Goal: Task Accomplishment & Management: Manage account settings

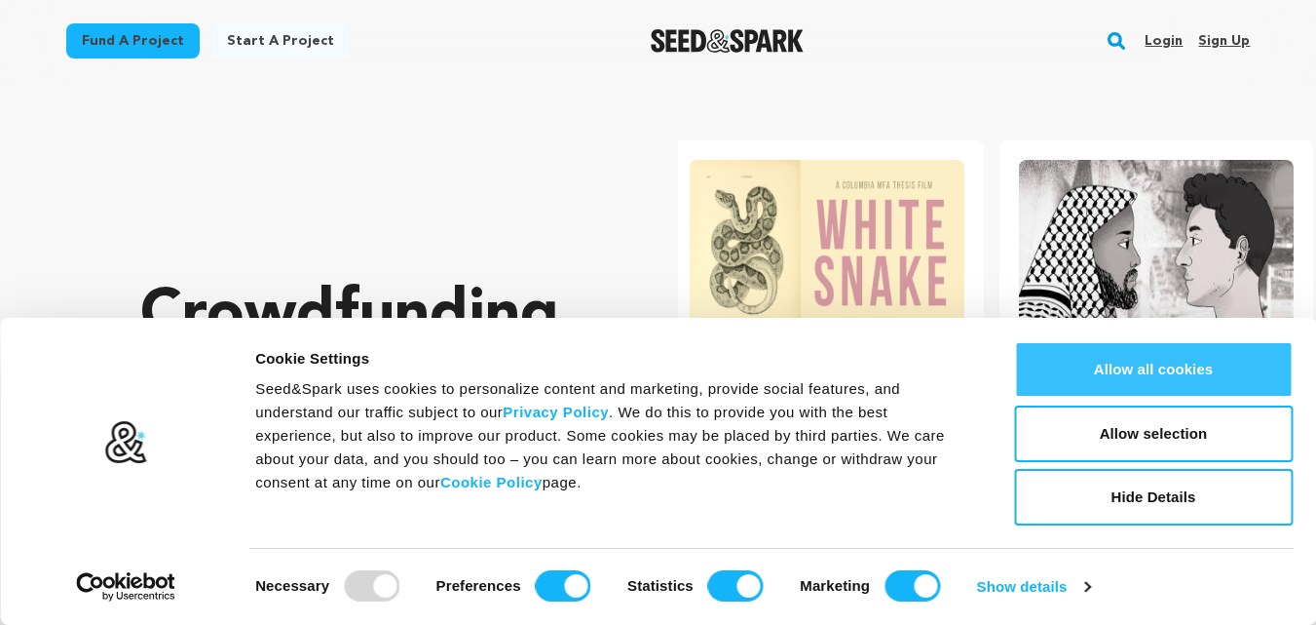
scroll to position [0, 345]
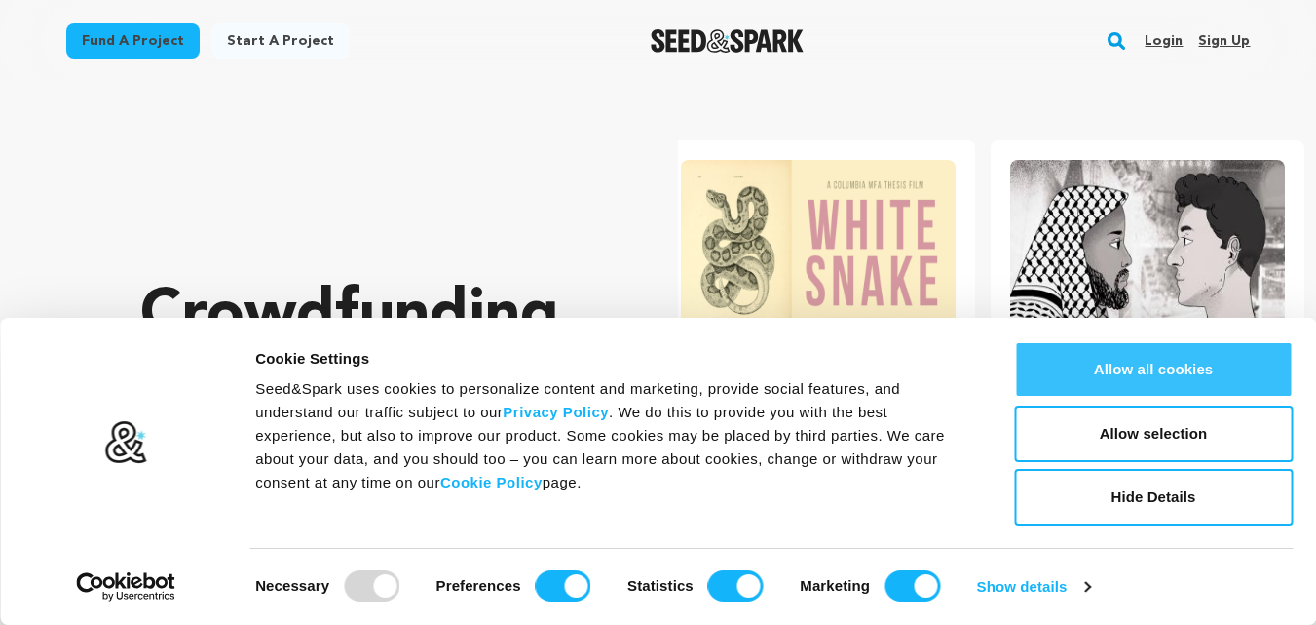
click at [1165, 377] on button "Allow all cookies" at bounding box center [1153, 369] width 279 height 57
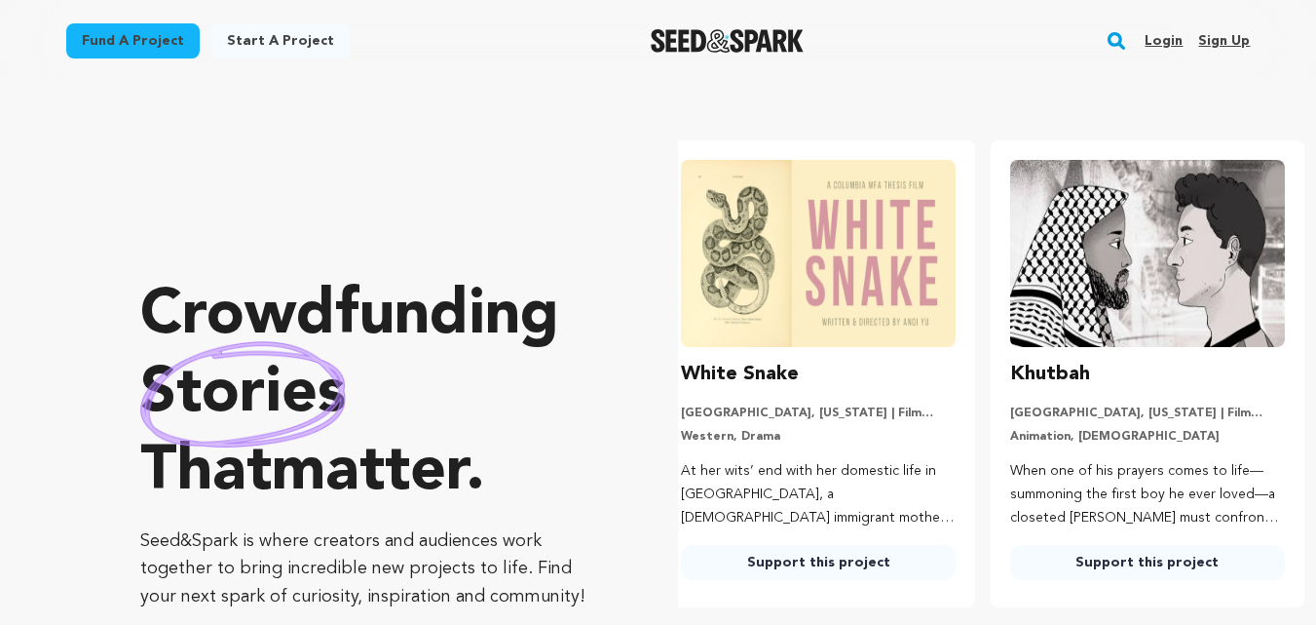
click at [1220, 44] on link "Sign up" at bounding box center [1224, 40] width 52 height 31
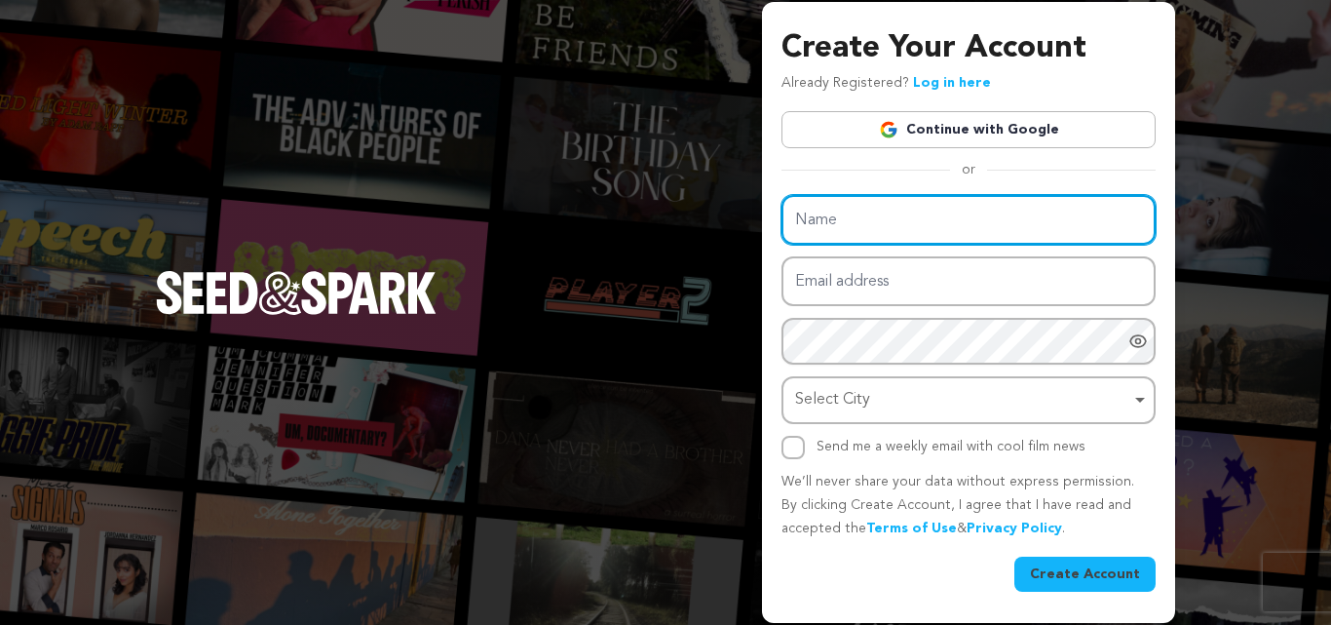
click at [895, 241] on input "Name" at bounding box center [968, 220] width 374 height 50
paste input "Singh Technical Services"
type input "Singh Technical Services"
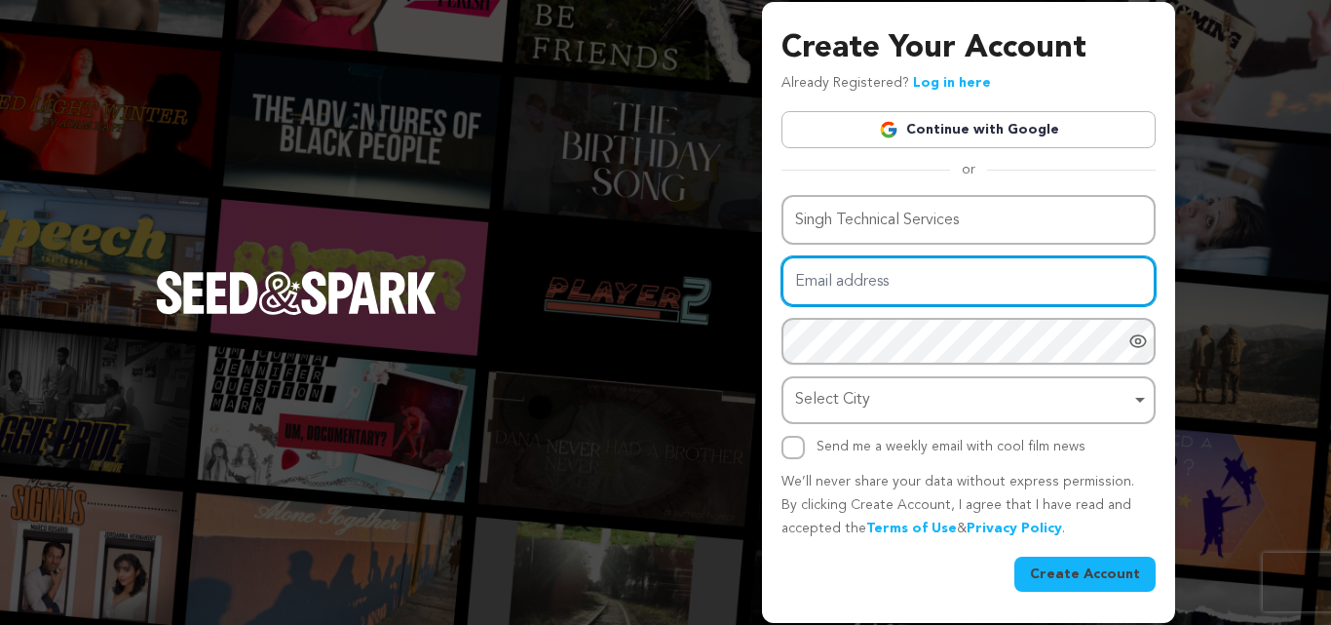
click at [849, 277] on input "Email address" at bounding box center [968, 281] width 374 height 50
paste input "servicessinghtechnical@gmail.com"
type input "servicessinghtechnical@gmail.com"
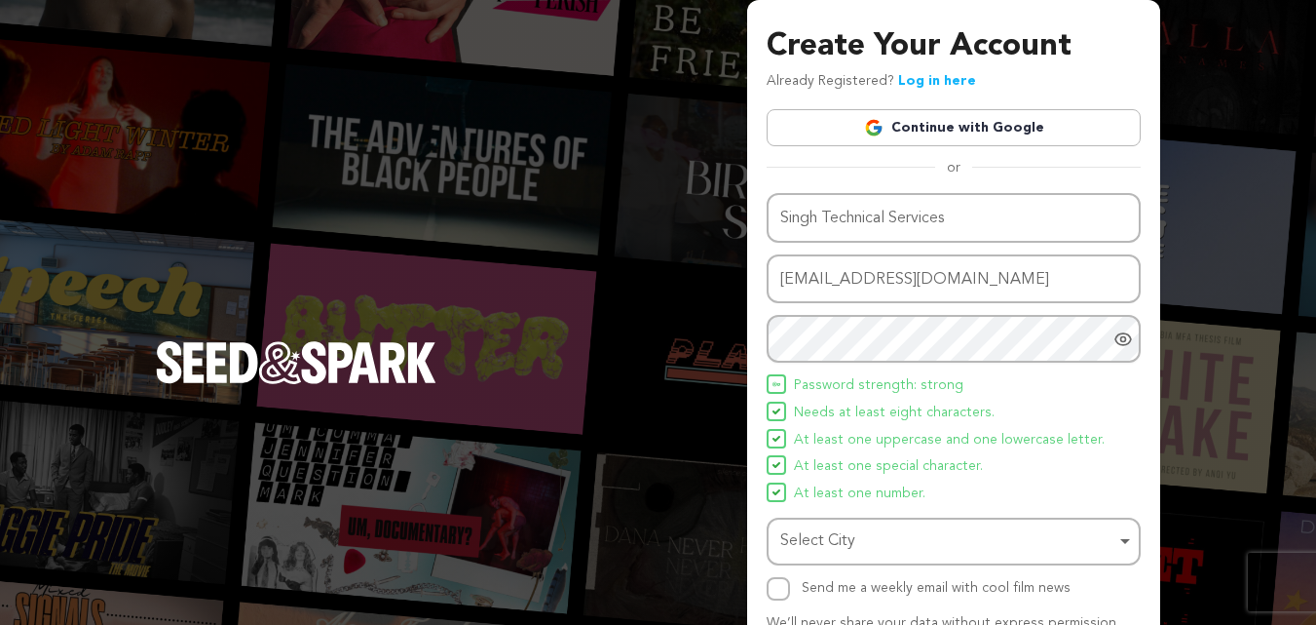
click at [859, 386] on span "Password strength: strong" at bounding box center [879, 385] width 170 height 23
click at [831, 546] on div "Select City Remove item" at bounding box center [947, 541] width 335 height 28
click at [778, 587] on input "Send me a weekly email with cool film news" at bounding box center [778, 588] width 23 height 23
checkbox input "true"
click at [817, 526] on div "Select City Remove item" at bounding box center [954, 541] width 355 height 36
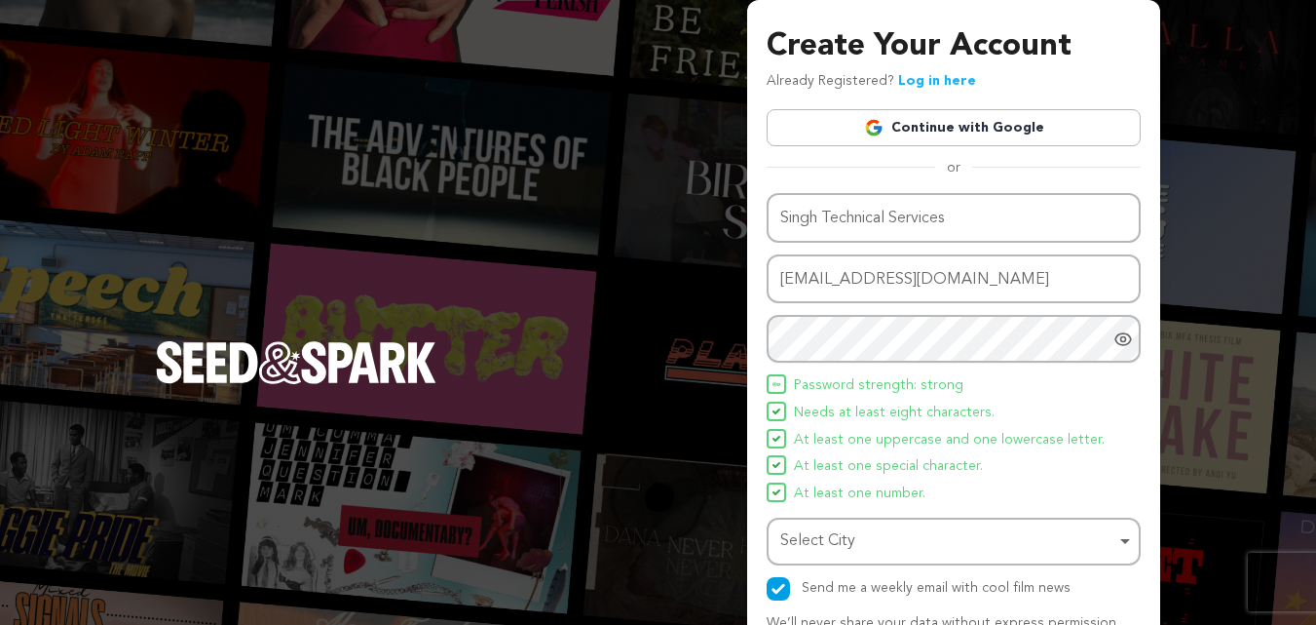
paste input "[GEOGRAPHIC_DATA]"
type input "[GEOGRAPHIC_DATA]"
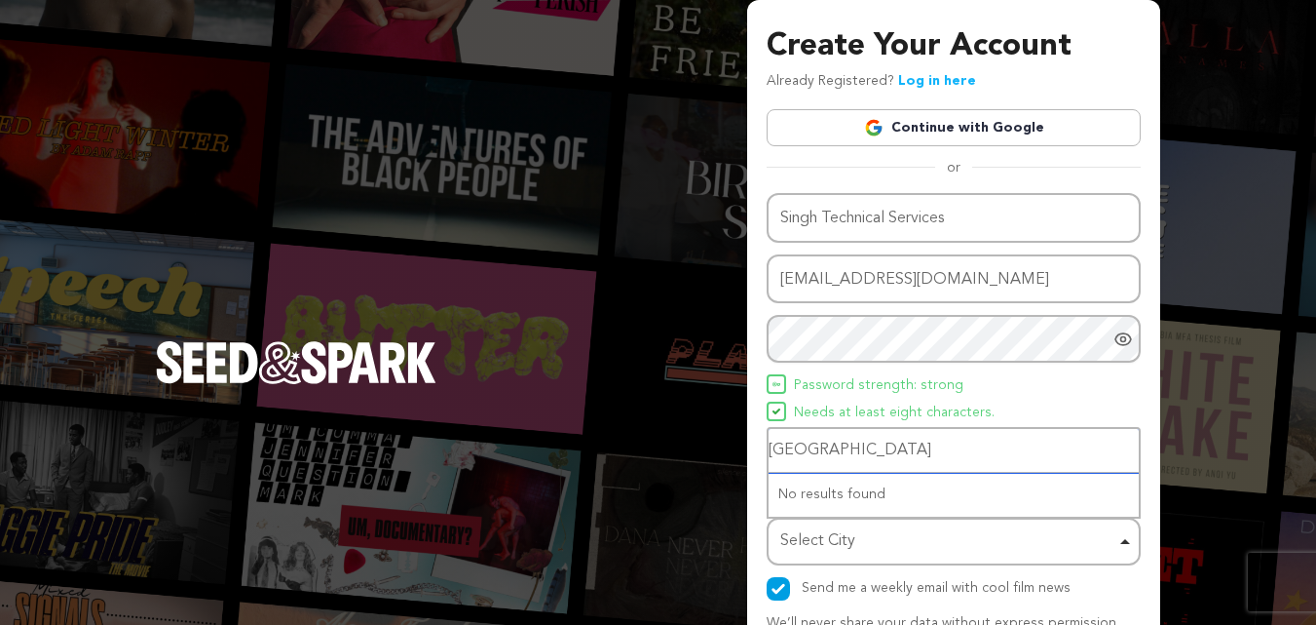
click at [834, 488] on div "No results found" at bounding box center [954, 495] width 370 height 44
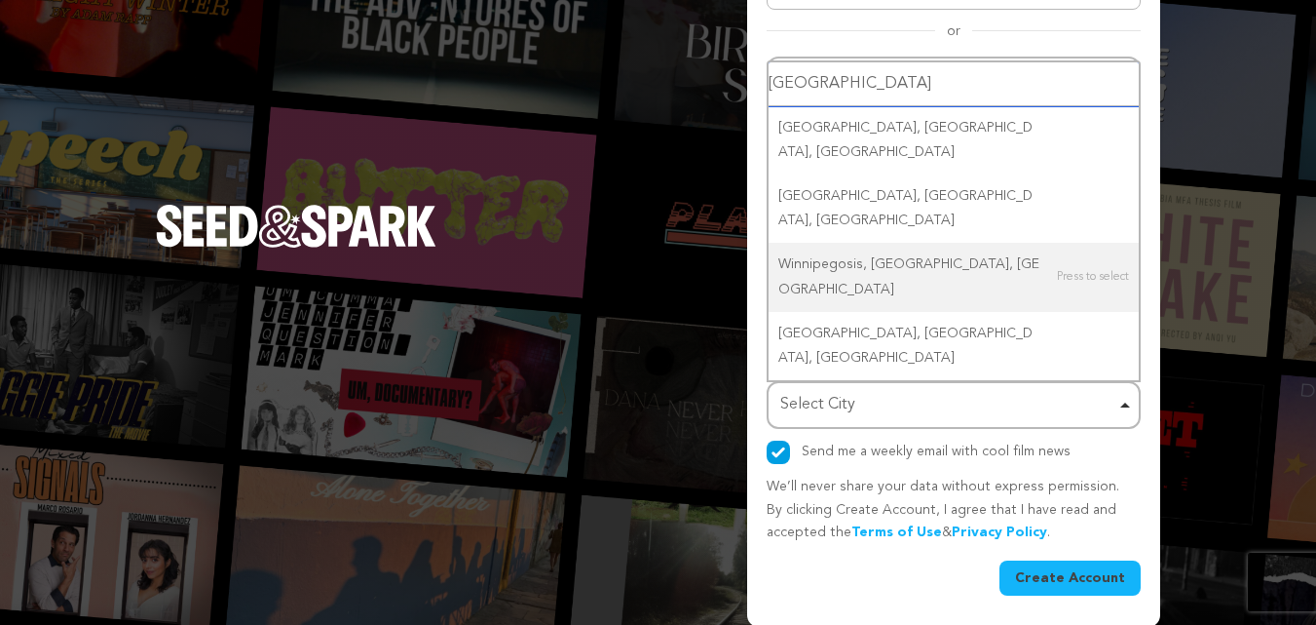
scroll to position [138, 0]
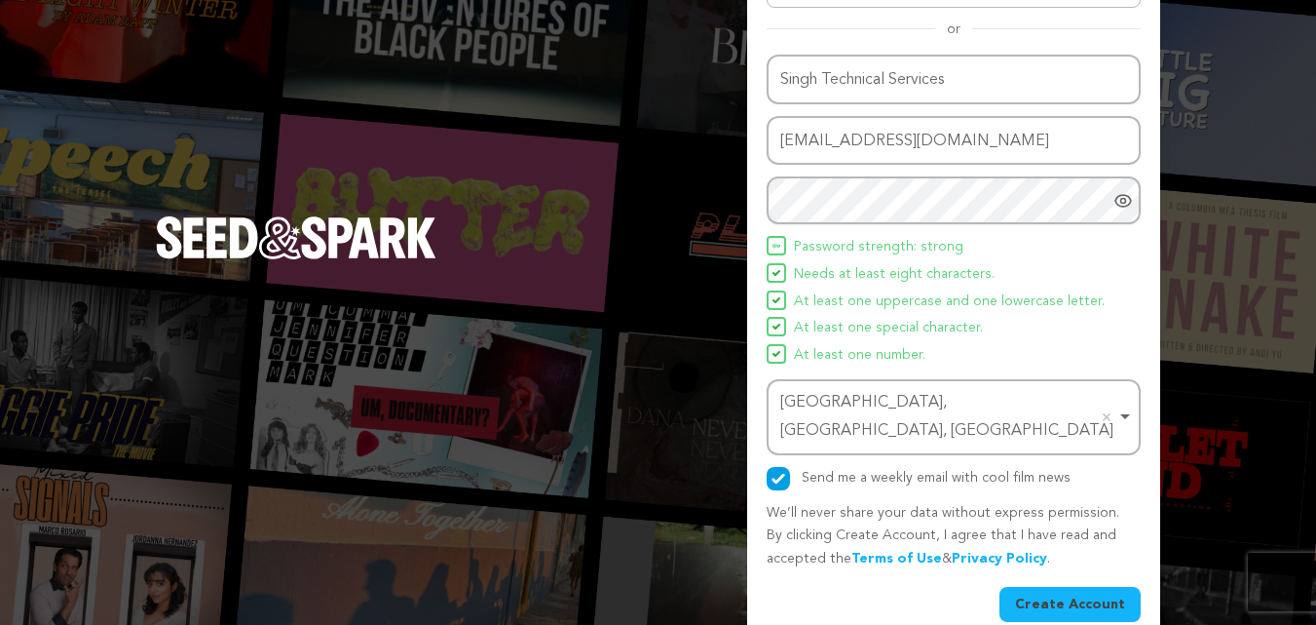
click at [1063, 587] on button "Create Account" at bounding box center [1070, 604] width 141 height 35
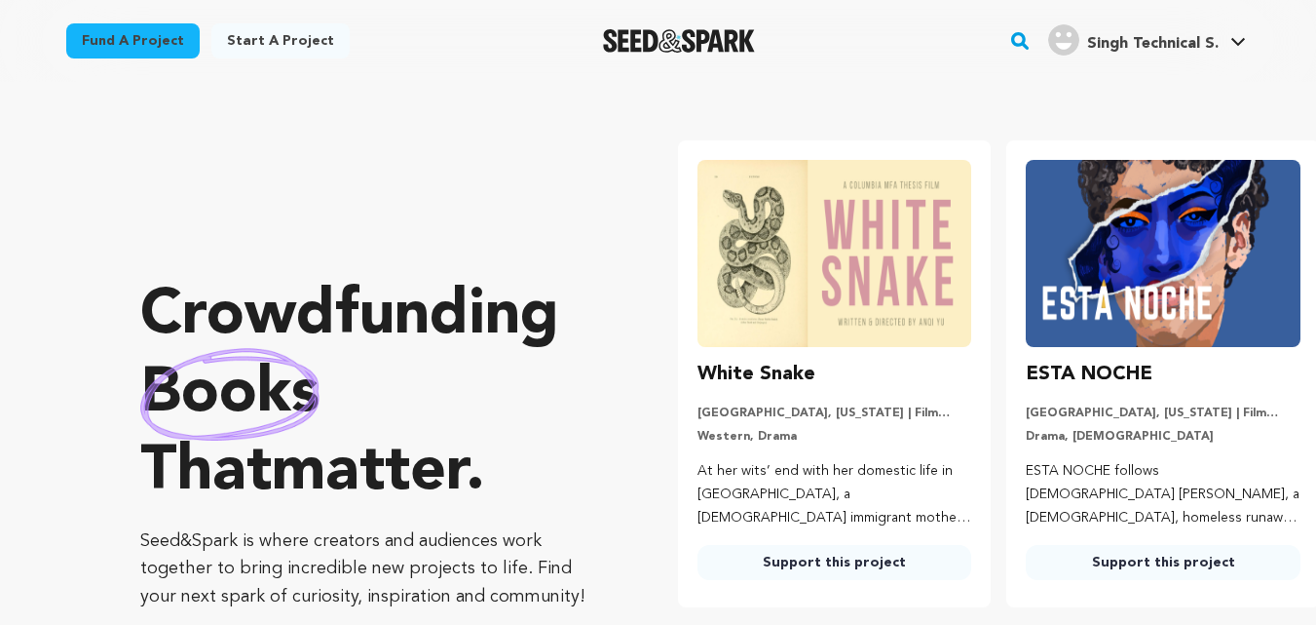
click at [1157, 61] on div "Singh Technical S. Singh Technical S." at bounding box center [1147, 41] width 206 height 51
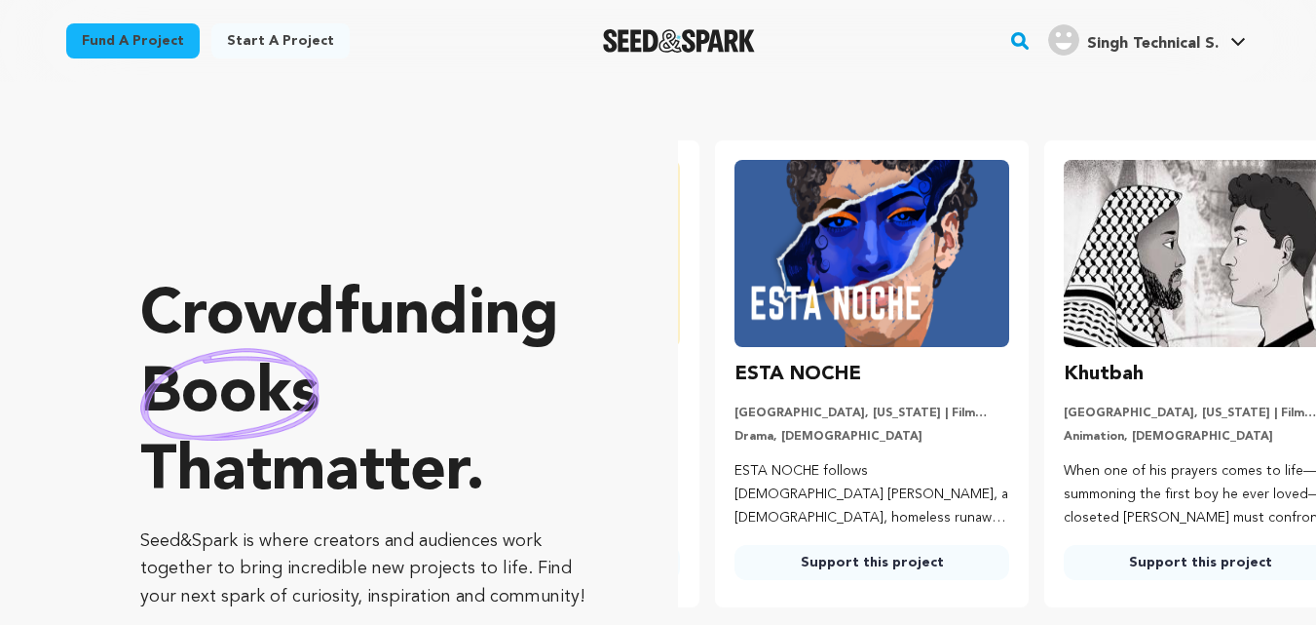
click at [1161, 36] on span "Singh Technical S." at bounding box center [1153, 44] width 132 height 16
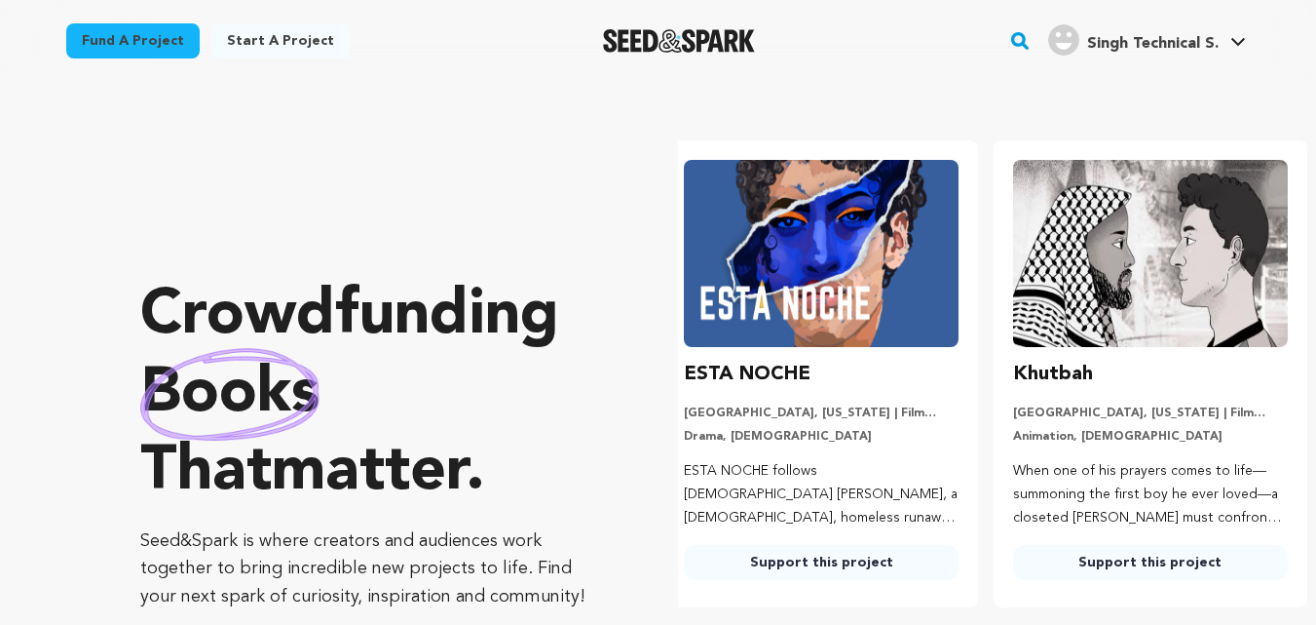
scroll to position [0, 345]
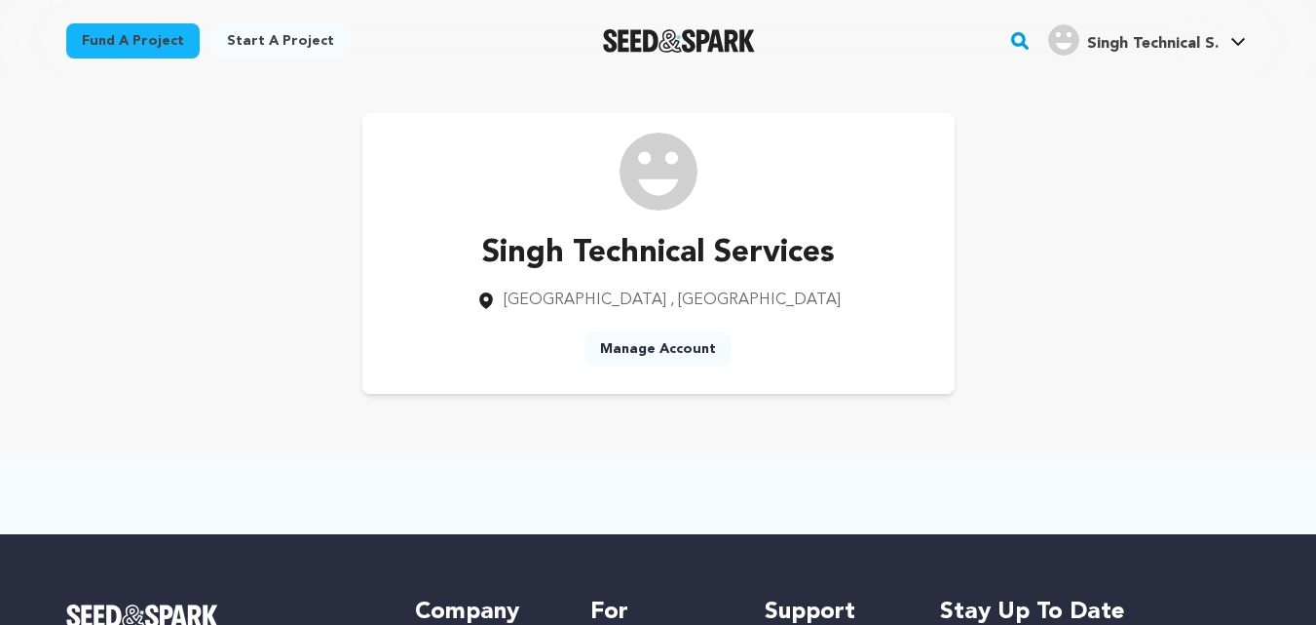
click at [1139, 50] on span "Singh Technical S." at bounding box center [1153, 44] width 132 height 16
click at [1142, 212] on link "View Profile" at bounding box center [1180, 214] width 218 height 43
click at [1237, 41] on icon at bounding box center [1239, 42] width 16 height 10
click at [645, 184] on img at bounding box center [659, 172] width 78 height 78
click at [640, 183] on img at bounding box center [659, 172] width 78 height 78
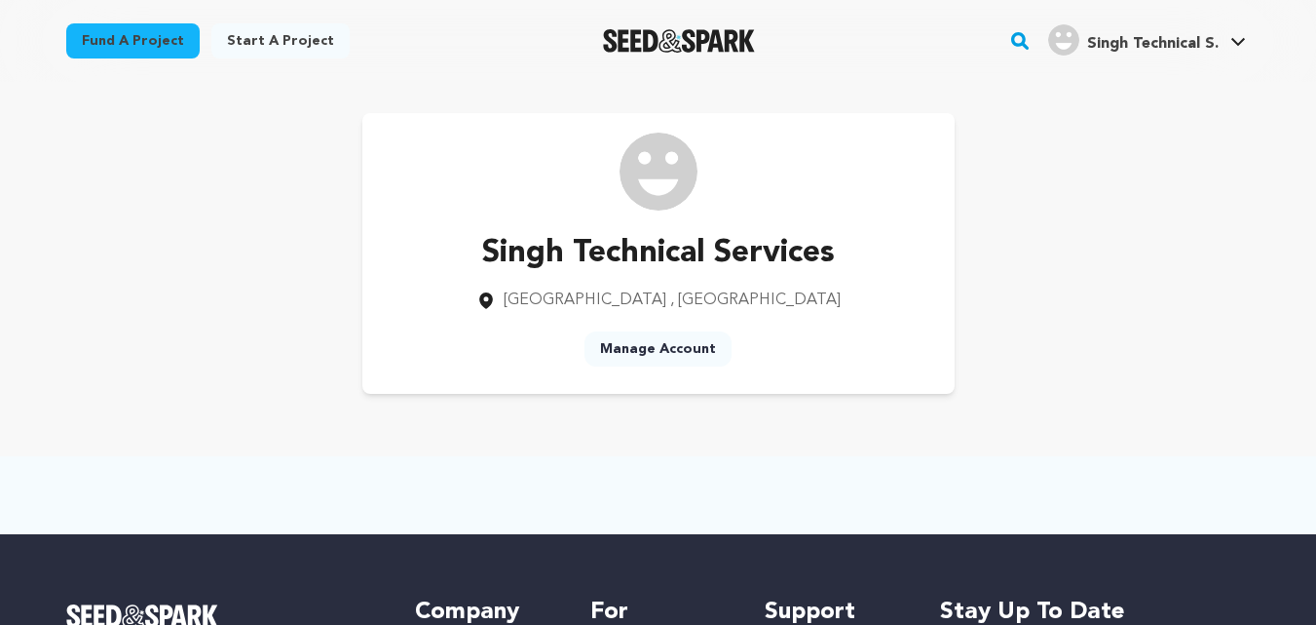
click at [640, 183] on img at bounding box center [659, 172] width 78 height 78
click at [1140, 260] on link "Manage Account" at bounding box center [1180, 257] width 218 height 43
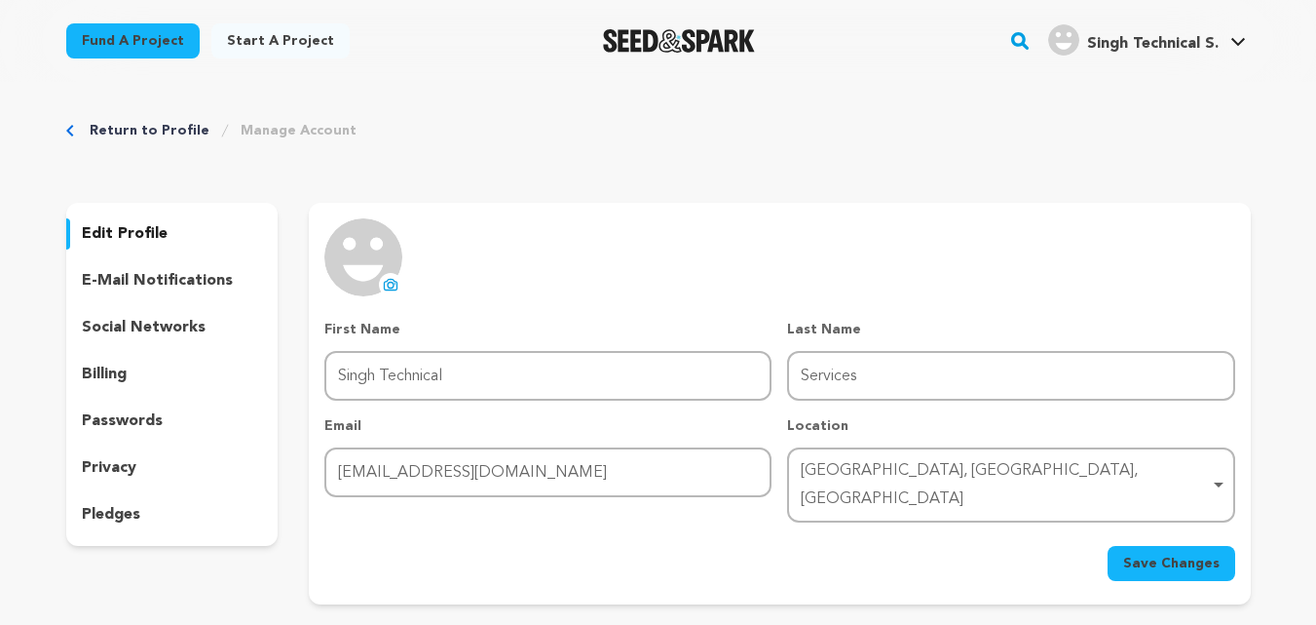
click at [386, 285] on icon at bounding box center [391, 285] width 16 height 16
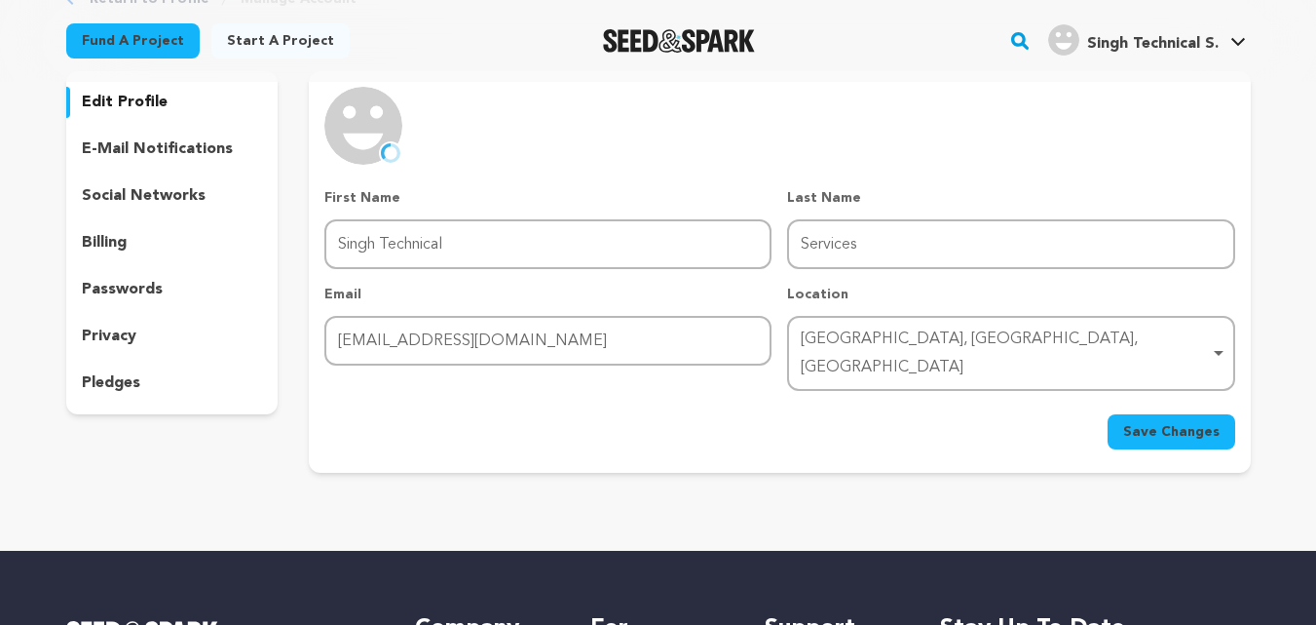
scroll to position [97, 0]
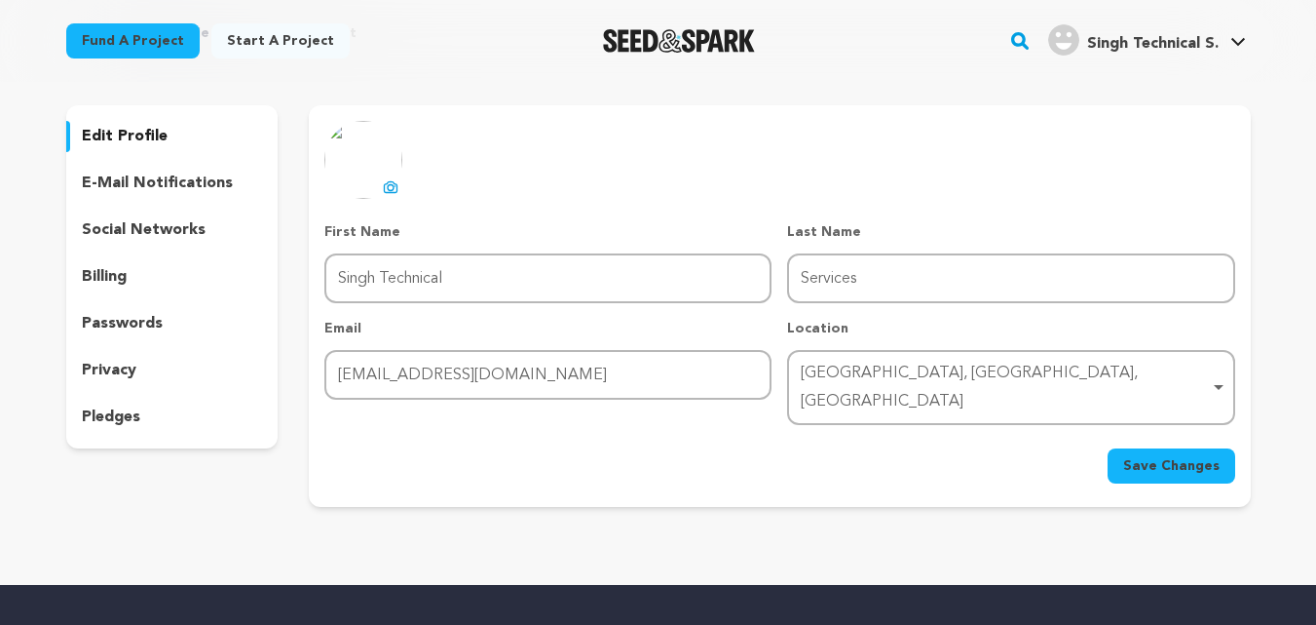
click at [1138, 456] on span "Save Changes" at bounding box center [1171, 465] width 96 height 19
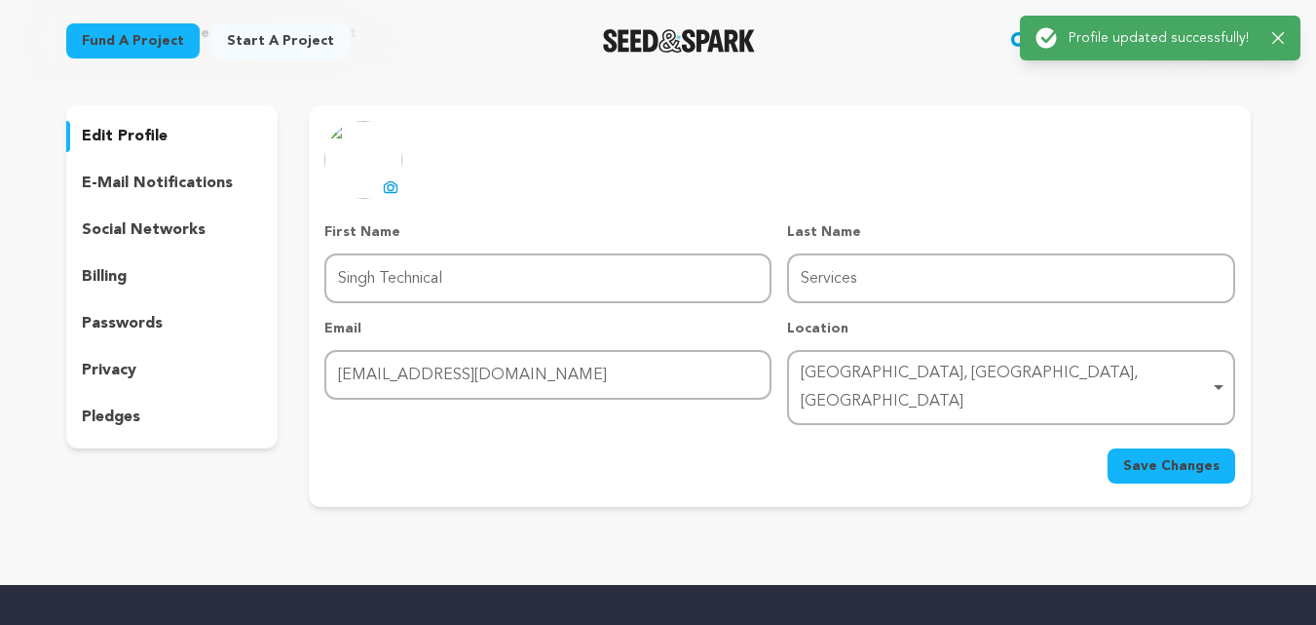
click at [185, 231] on p "social networks" at bounding box center [144, 229] width 124 height 23
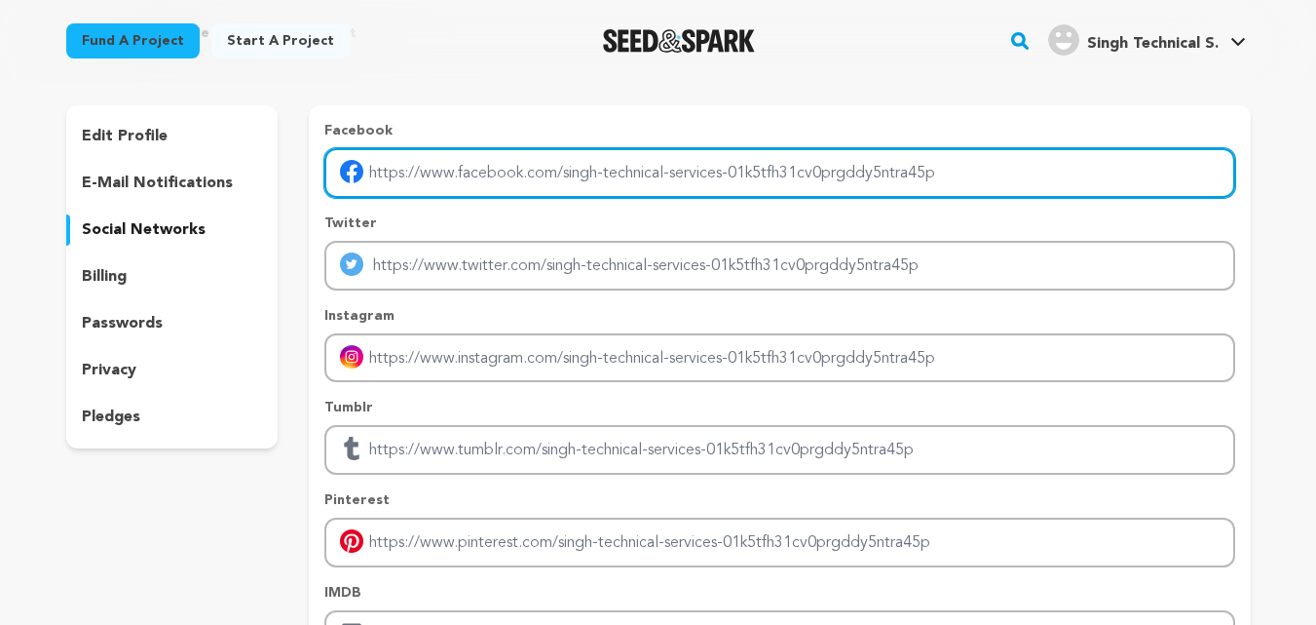
click at [463, 164] on input "Enter facebook profile link" at bounding box center [779, 173] width 910 height 50
paste input "https://www.facebook.com/SinghTechnicalServices"
type input "https://www.facebook.com/SinghTechnicalServices"
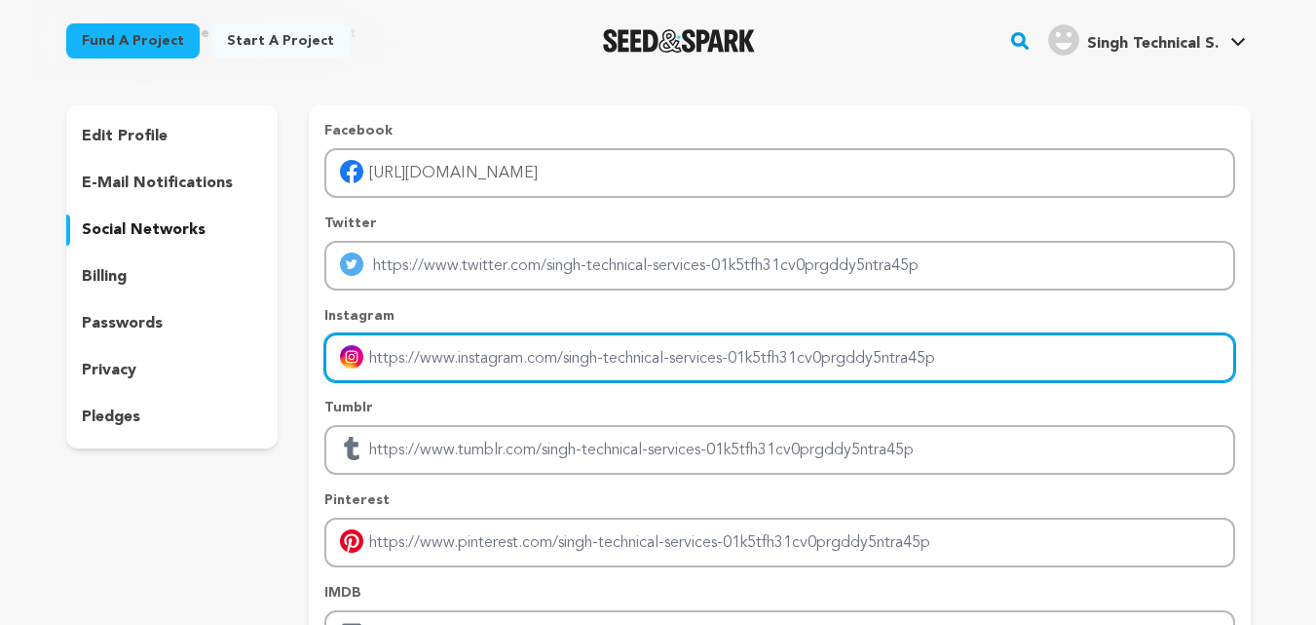
click at [489, 378] on input "Enter instagram handle link" at bounding box center [779, 358] width 910 height 50
paste input "[URL][DOMAIN_NAME]"
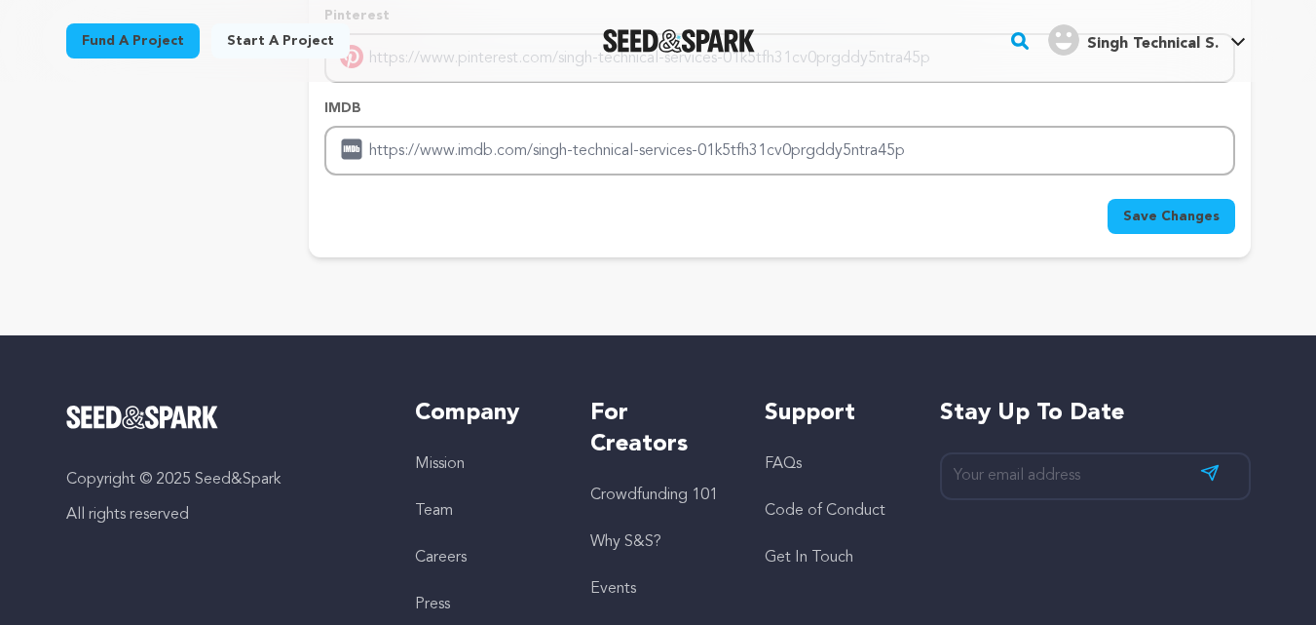
scroll to position [585, 0]
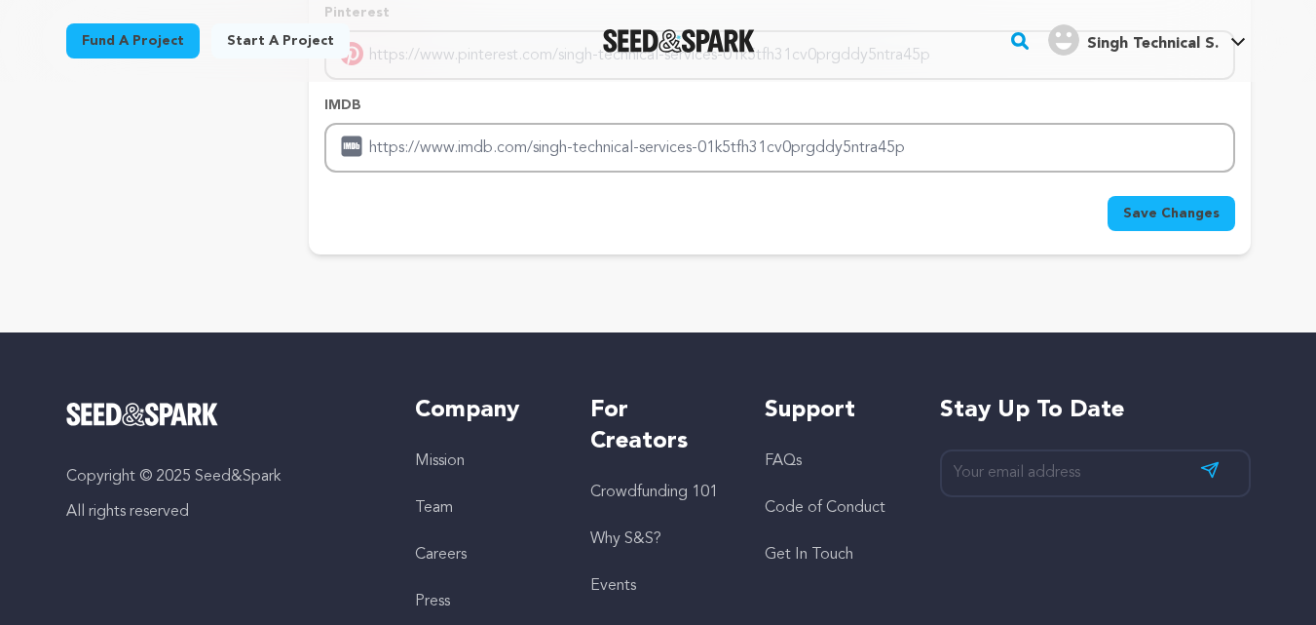
type input "[URL][DOMAIN_NAME]"
click at [1152, 210] on span "Save Changes" at bounding box center [1171, 213] width 96 height 19
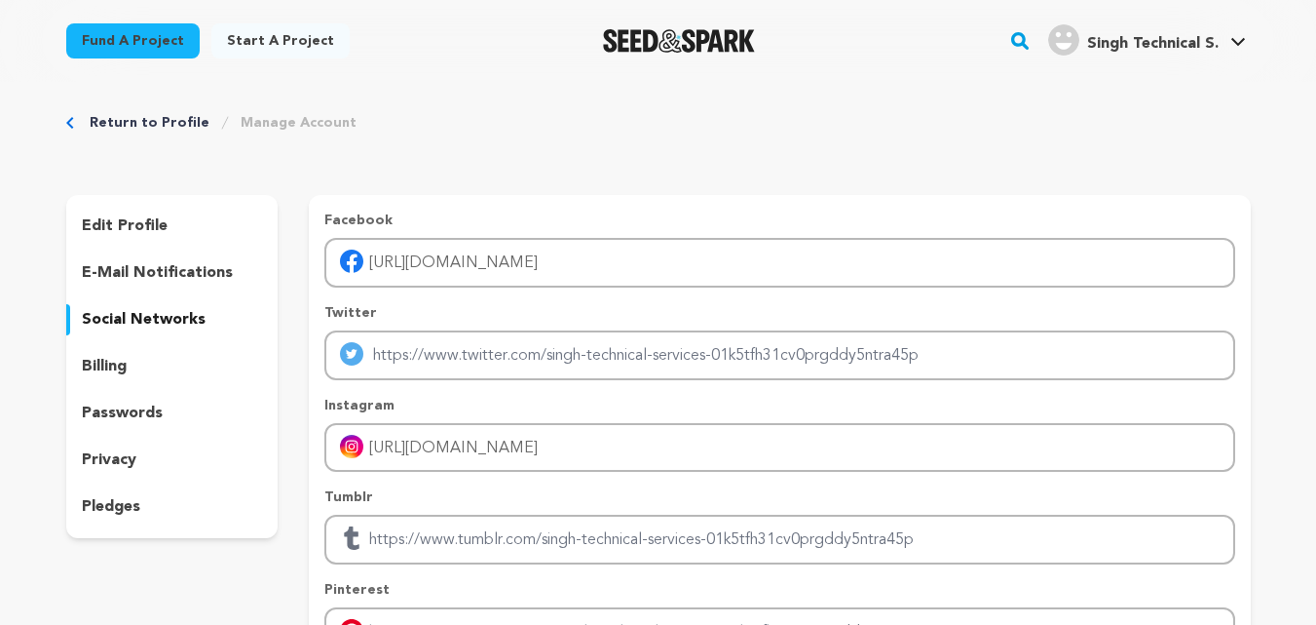
scroll to position [0, 0]
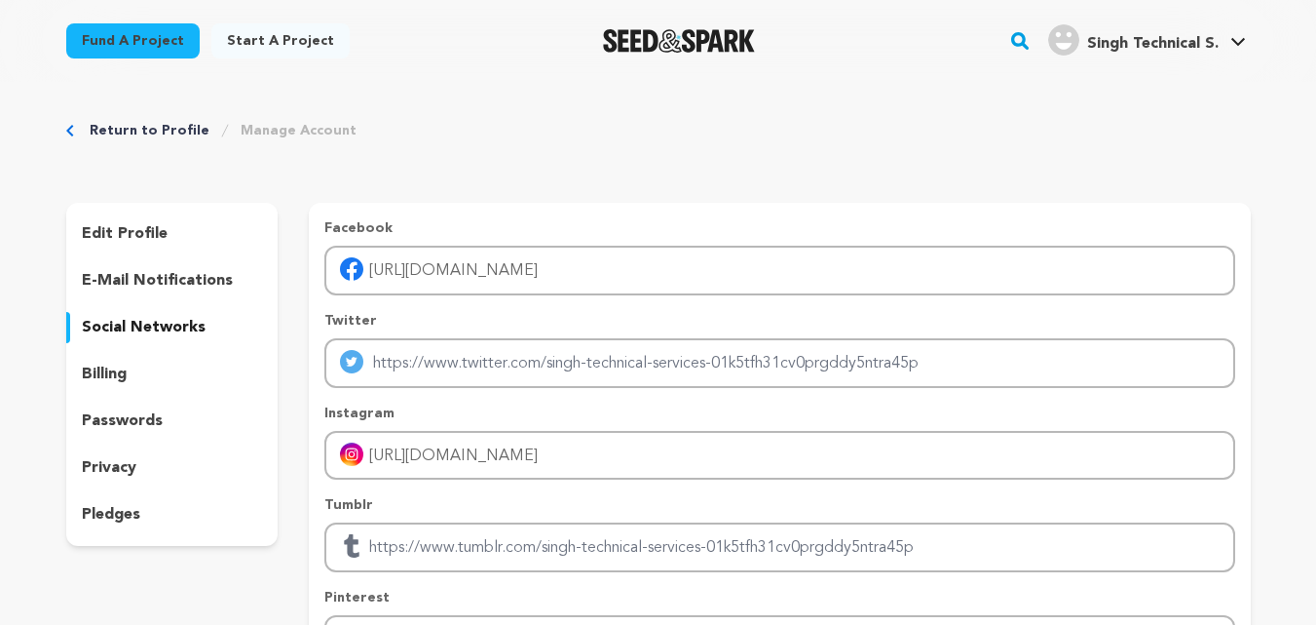
click at [1196, 47] on span "Singh Technical S." at bounding box center [1153, 44] width 132 height 16
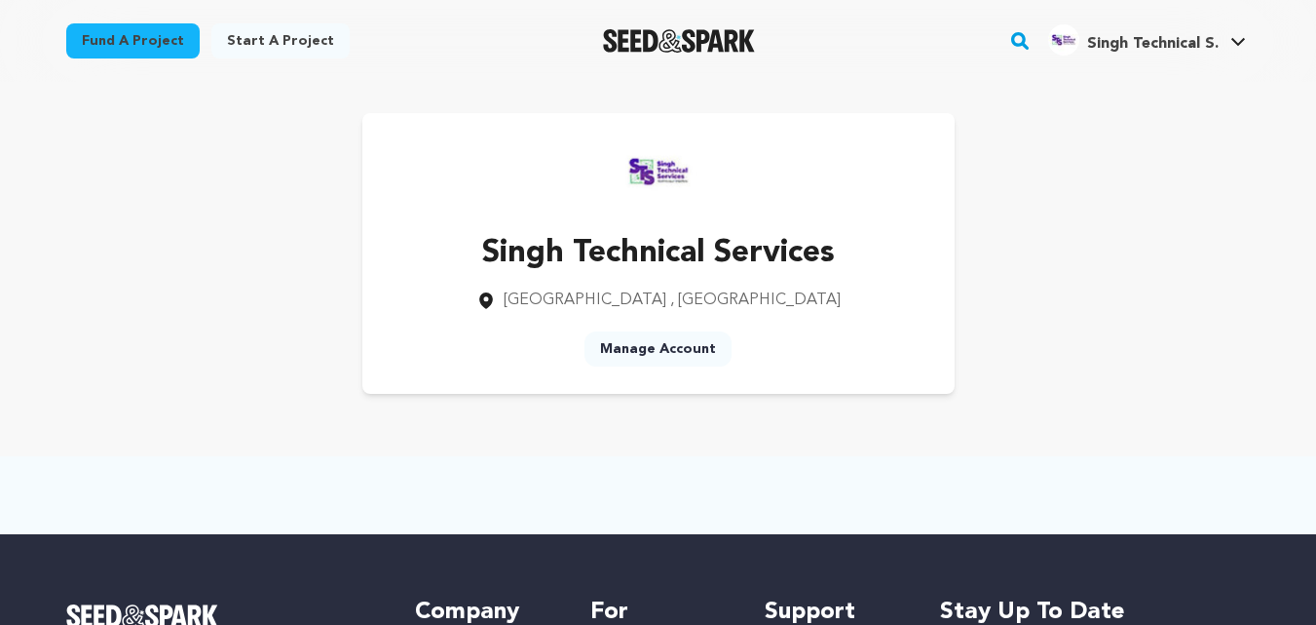
click at [672, 353] on link "Manage Account" at bounding box center [658, 348] width 147 height 35
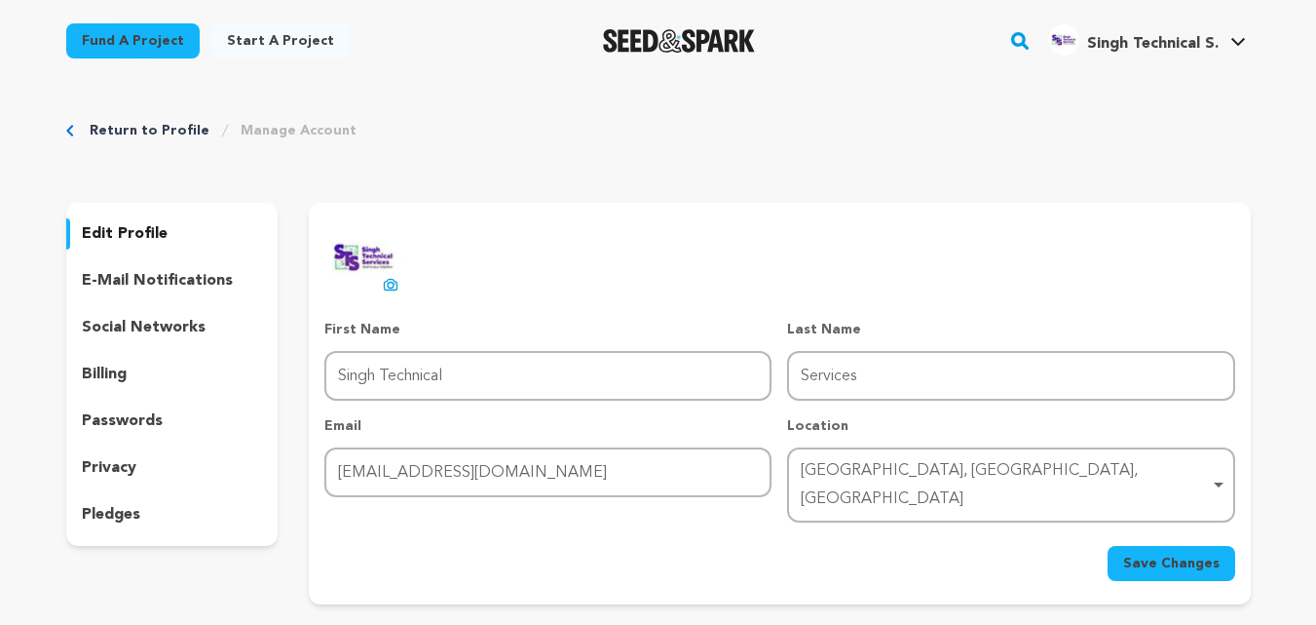
click at [144, 330] on p "social networks" at bounding box center [144, 327] width 124 height 23
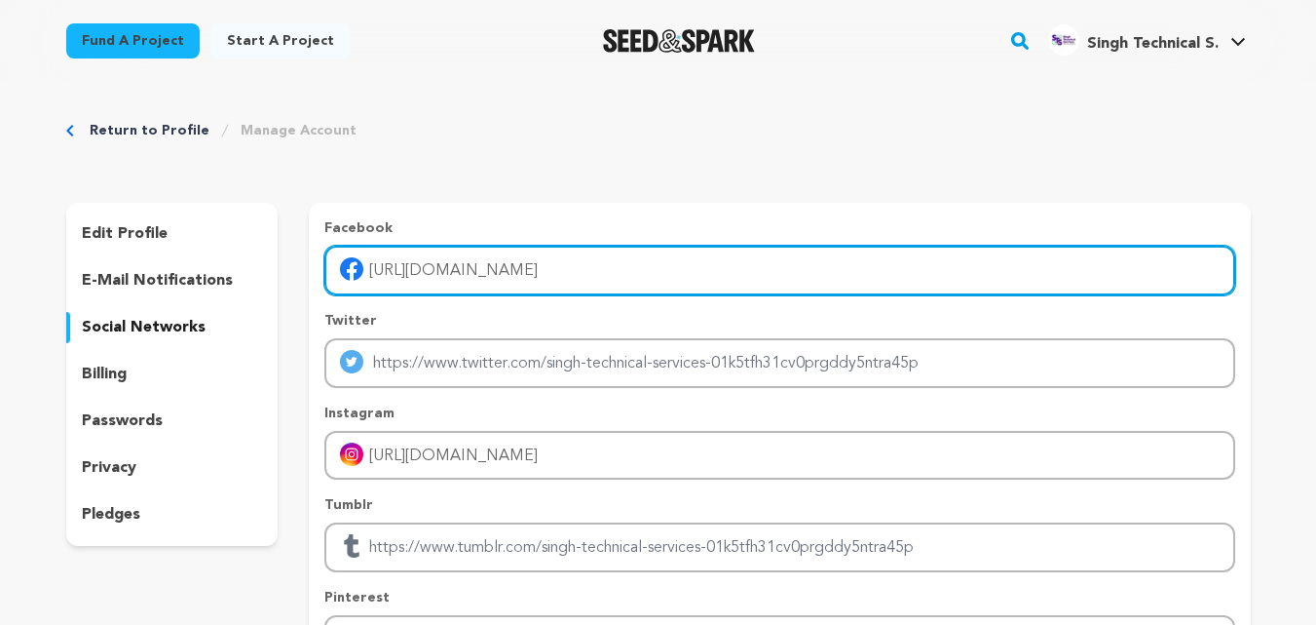
click at [444, 251] on input "[URL][DOMAIN_NAME]" at bounding box center [779, 271] width 910 height 50
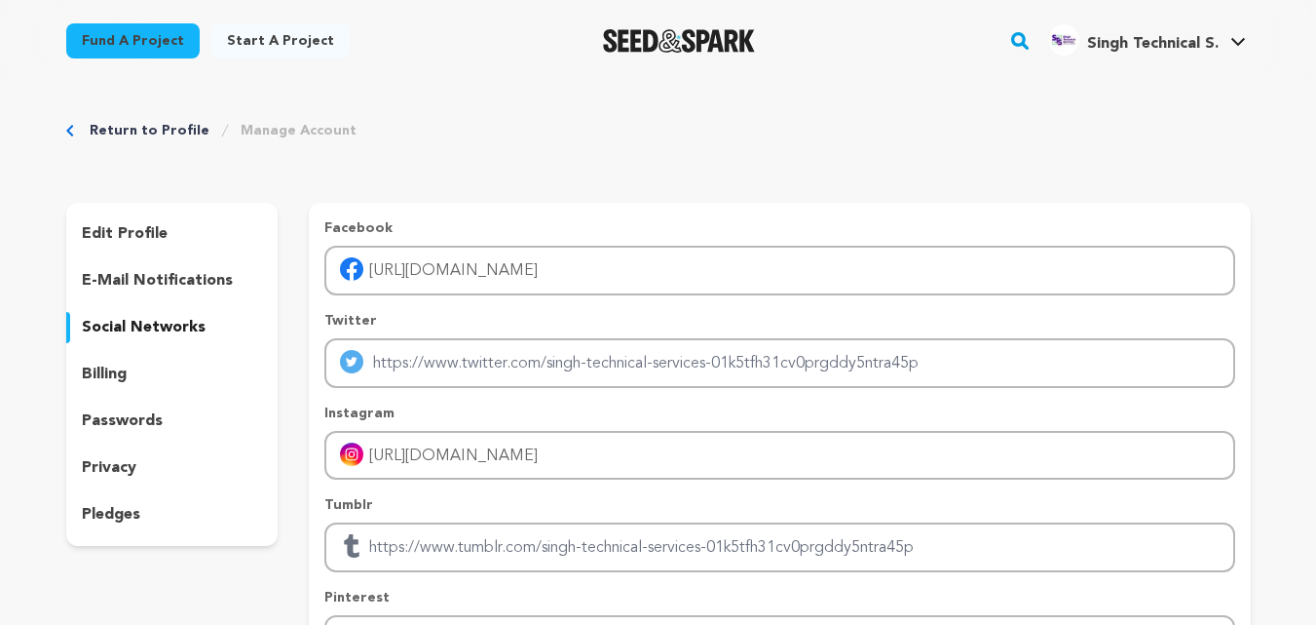
click at [144, 233] on p "edit profile" at bounding box center [125, 233] width 86 height 23
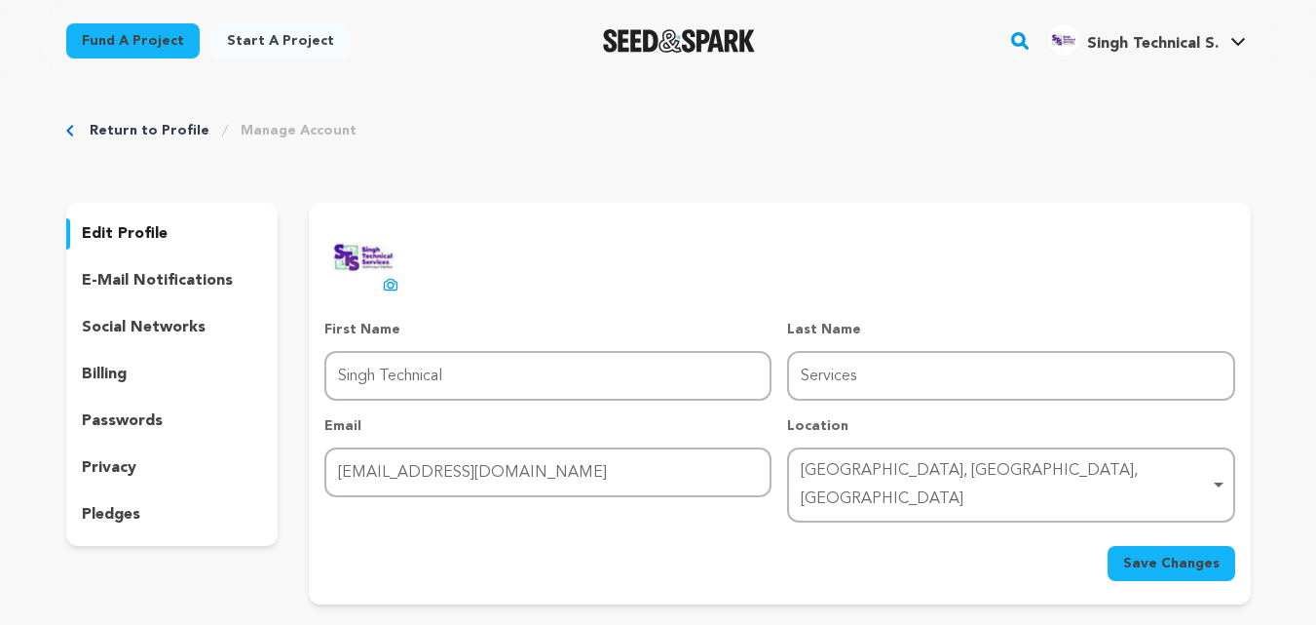
click at [1181, 553] on span "Save Changes" at bounding box center [1171, 562] width 96 height 19
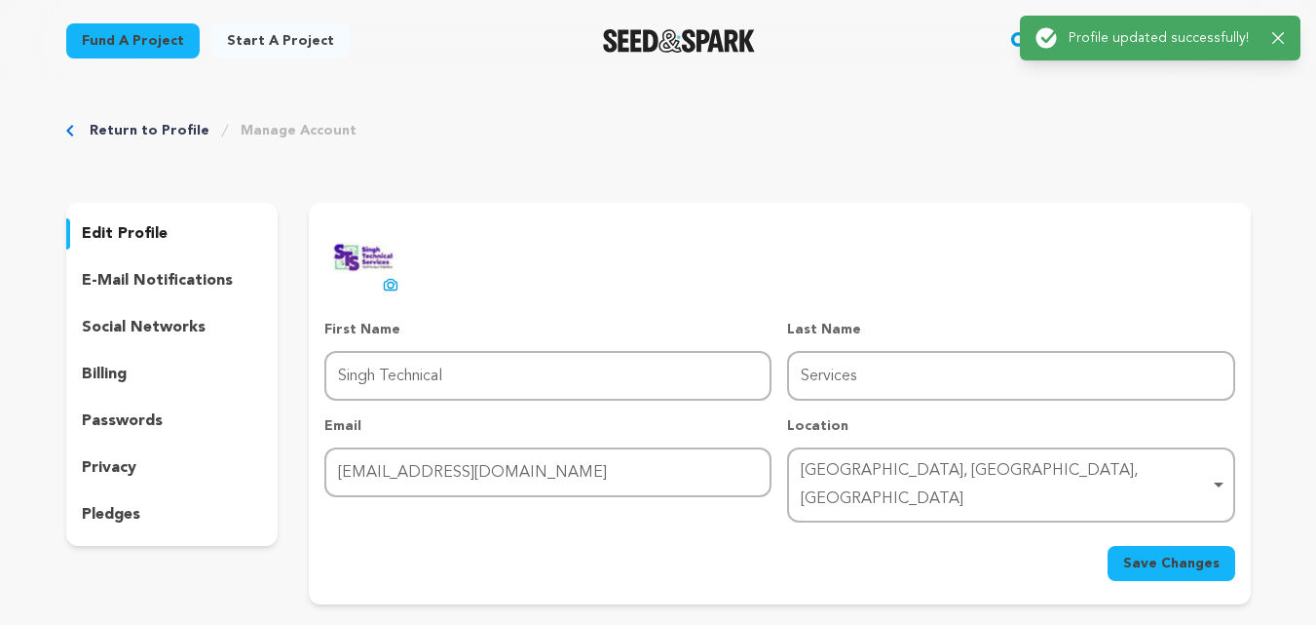
click at [1185, 41] on p "Profile updated successfully!" at bounding box center [1163, 37] width 188 height 19
click at [1096, 135] on div "Return to Profile Manage Account" at bounding box center [658, 130] width 1185 height 19
click at [1285, 39] on div "Success: Info: Warning: Error: Profile updated successfully! Close notification" at bounding box center [1160, 38] width 281 height 45
click at [1281, 33] on icon "button" at bounding box center [1278, 38] width 13 height 13
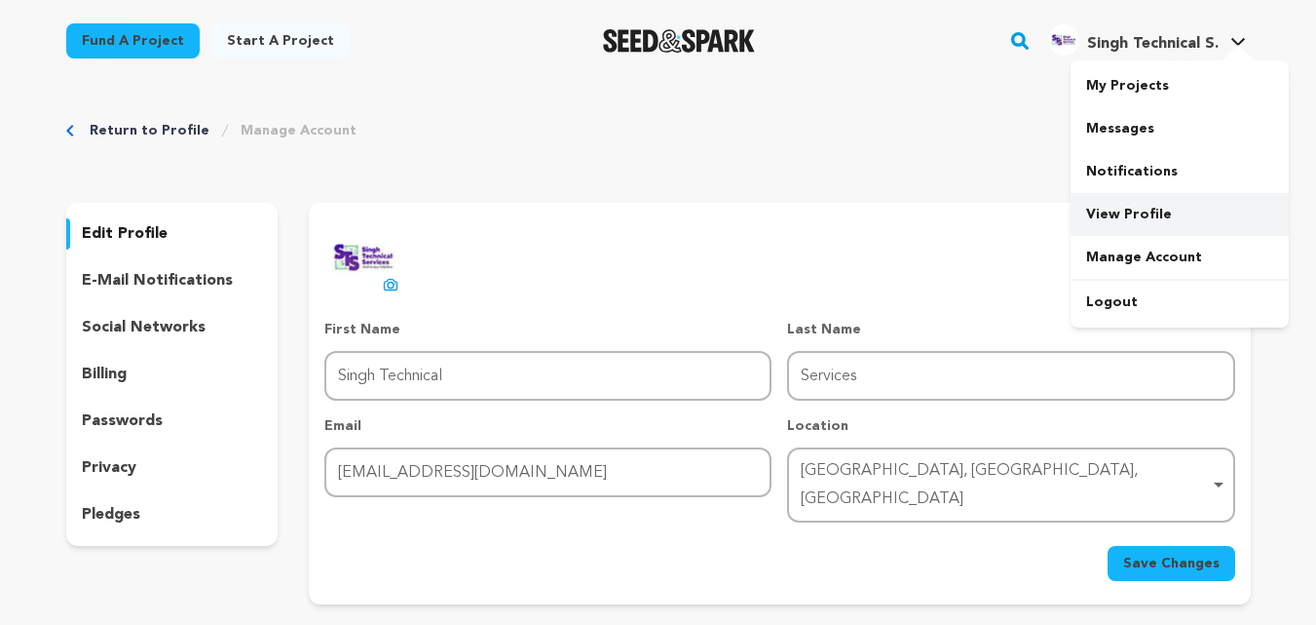
click at [1154, 224] on link "View Profile" at bounding box center [1180, 214] width 218 height 43
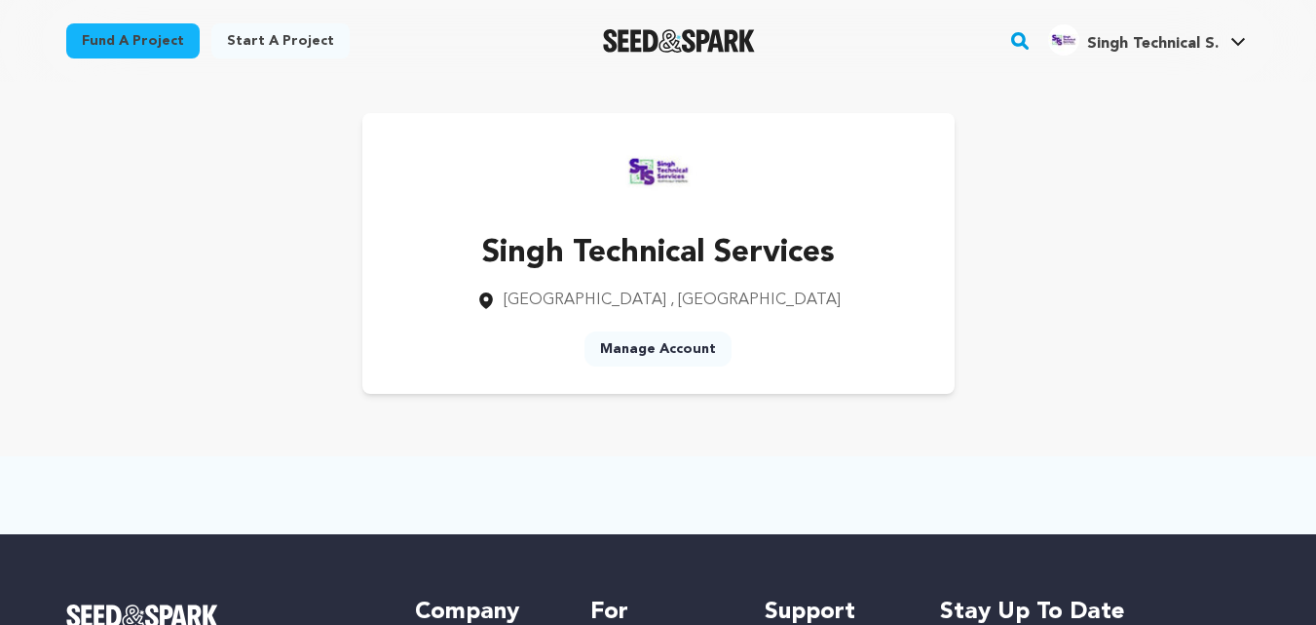
click at [627, 245] on p "Singh Technical Services" at bounding box center [658, 253] width 364 height 47
click at [688, 308] on span ", [GEOGRAPHIC_DATA]" at bounding box center [755, 300] width 171 height 16
click at [683, 261] on p "Singh Technical Services" at bounding box center [658, 253] width 364 height 47
click at [663, 180] on img at bounding box center [659, 172] width 78 height 78
click at [956, 297] on div "Singh Technical Services [GEOGRAPHIC_DATA] , [GEOGRAPHIC_DATA] Manage Account" at bounding box center [658, 253] width 1185 height 281
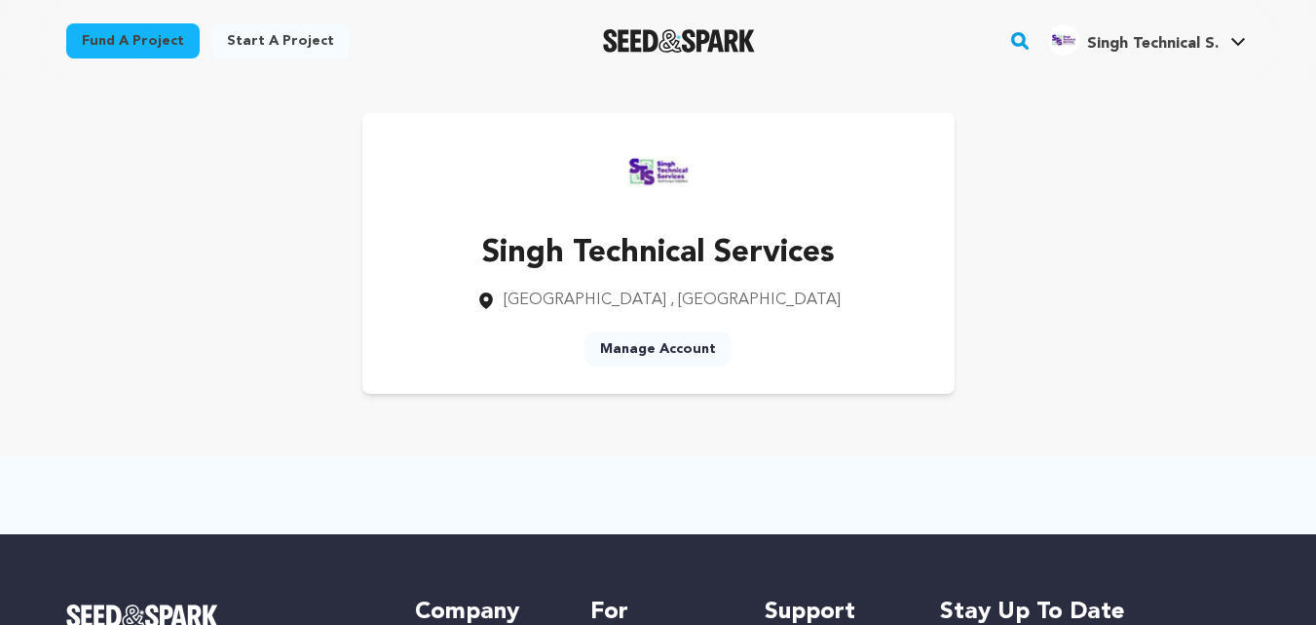
click at [655, 252] on p "Singh Technical Services" at bounding box center [658, 253] width 364 height 47
click at [658, 191] on img at bounding box center [659, 172] width 78 height 78
click at [680, 261] on p "Singh Technical Services" at bounding box center [658, 253] width 364 height 47
click at [674, 314] on div "Singh Technical Services [GEOGRAPHIC_DATA] , [GEOGRAPHIC_DATA] Manage Account" at bounding box center [658, 253] width 592 height 281
